Goal: Book appointment/travel/reservation

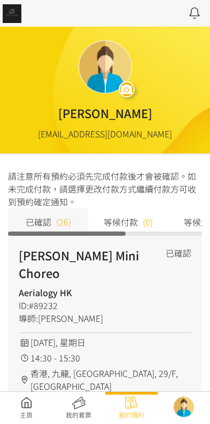
click at [35, 401] on link at bounding box center [26, 408] width 52 height 24
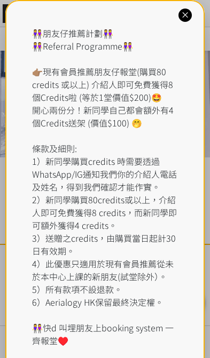
click at [184, 20] on icon at bounding box center [185, 15] width 10 height 10
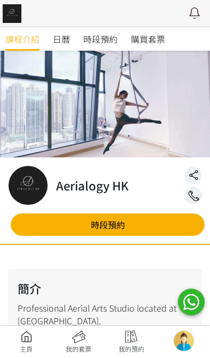
click at [103, 41] on span "時段預約" at bounding box center [100, 39] width 34 height 13
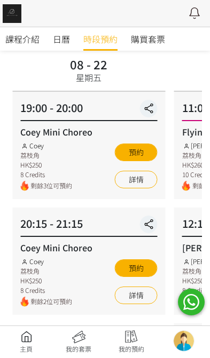
scroll to position [77, 0]
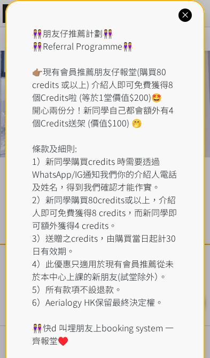
click at [110, 38] on div "👭朋友仔推薦計劃👭 👭Referral Programme👭 👉🏽現有會員推薦朋友仔報堂(購買80 credits 或以上) 介紹人即可免費獲得8個Credi…" at bounding box center [105, 187] width 146 height 320
click at [193, 9] on div "👭朋友仔推薦計劃👭 👭Referral Programme👭 👉🏽現有會員推薦朋友仔報堂(購買80 credits 或以上) 介紹人即可免費獲得8個Credi…" at bounding box center [104, 193] width 199 height 387
click at [184, 11] on icon at bounding box center [185, 15] width 10 height 10
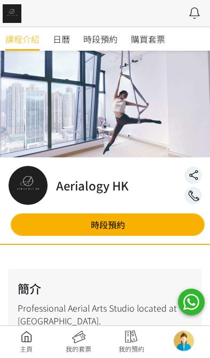
click at [111, 38] on span "時段預約" at bounding box center [100, 39] width 34 height 13
